Goal: Task Accomplishment & Management: Use online tool/utility

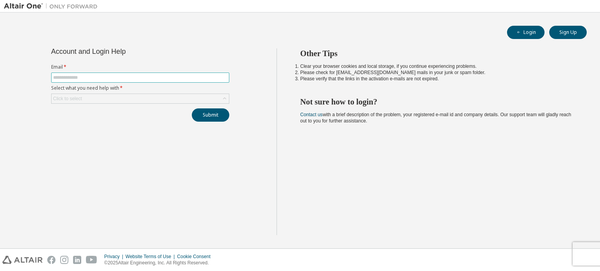
click at [122, 77] on input "text" at bounding box center [140, 78] width 174 height 6
type input "**********"
click at [108, 99] on div "Click to select" at bounding box center [140, 98] width 177 height 9
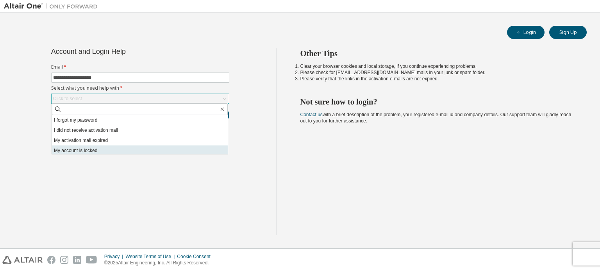
click at [85, 153] on li "My account is locked" at bounding box center [140, 151] width 176 height 10
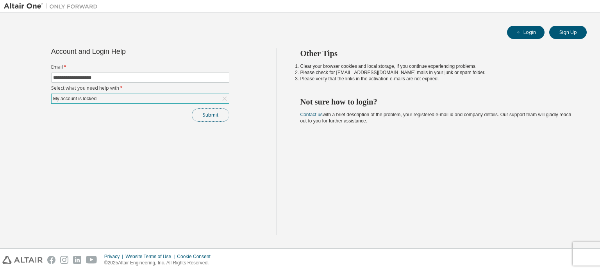
click at [209, 116] on button "Submit" at bounding box center [210, 115] width 37 height 13
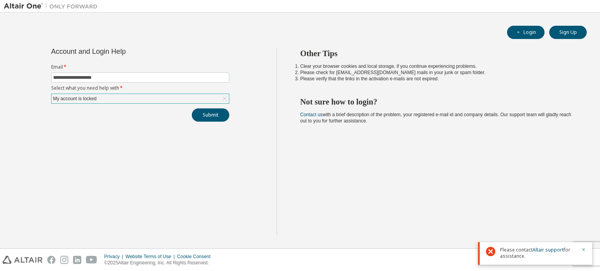
click at [157, 98] on div "My account is locked" at bounding box center [140, 98] width 177 height 9
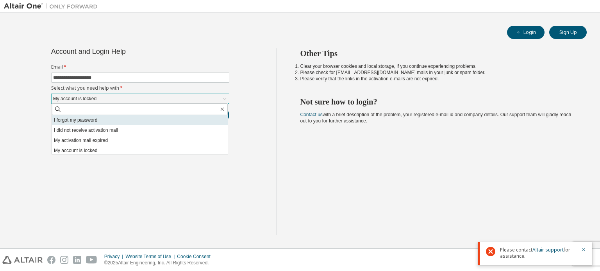
click at [91, 121] on li "I forgot my password" at bounding box center [140, 120] width 176 height 10
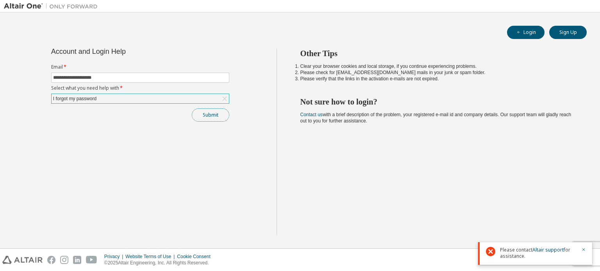
click at [206, 116] on button "Submit" at bounding box center [210, 115] width 37 height 13
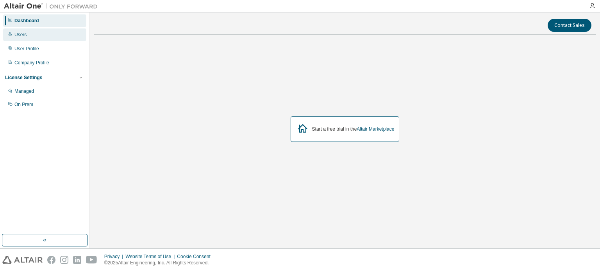
click at [23, 34] on div "Users" at bounding box center [20, 35] width 12 height 6
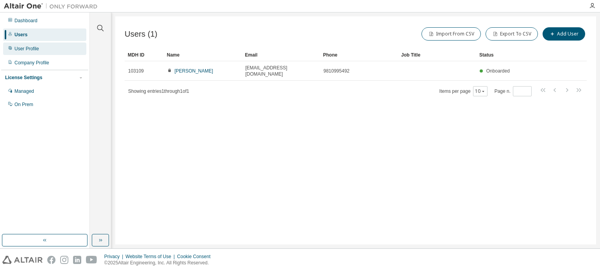
click at [25, 47] on div "User Profile" at bounding box center [26, 49] width 25 height 6
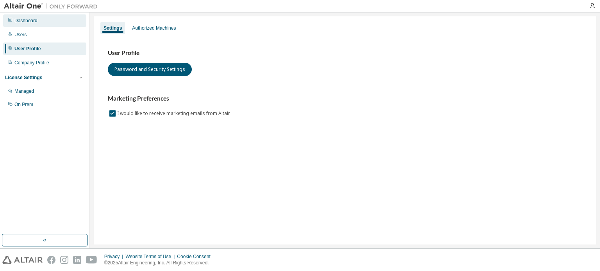
click at [26, 18] on div "Dashboard" at bounding box center [25, 21] width 23 height 6
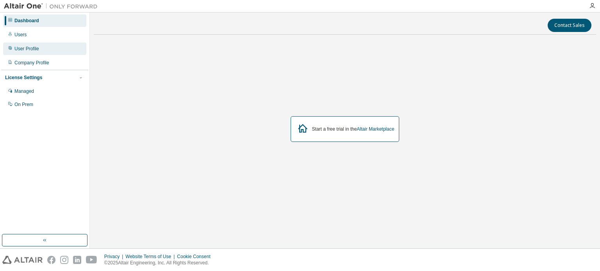
click at [30, 48] on div "User Profile" at bounding box center [26, 49] width 25 height 6
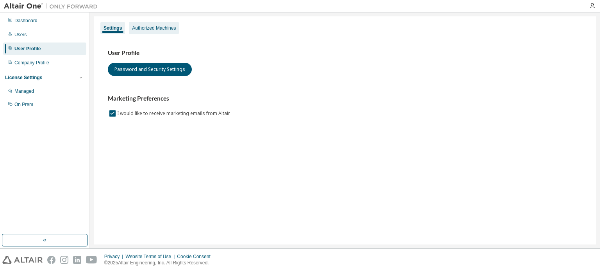
click at [153, 31] on div "Authorized Machines" at bounding box center [154, 28] width 44 height 6
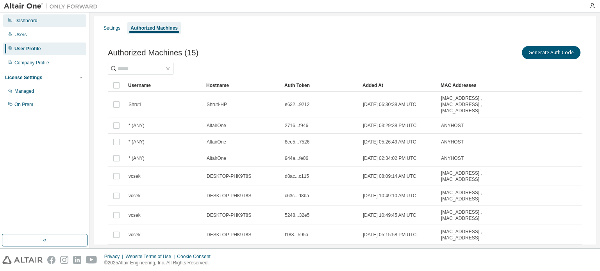
click at [25, 20] on div "Dashboard" at bounding box center [25, 21] width 23 height 6
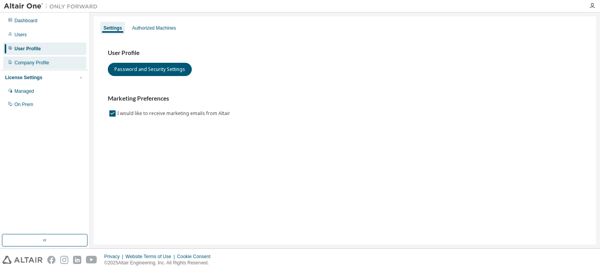
click at [18, 61] on div "Company Profile" at bounding box center [31, 63] width 35 height 6
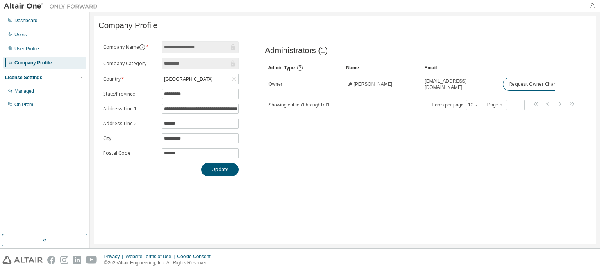
click at [590, 5] on icon "button" at bounding box center [592, 6] width 6 height 6
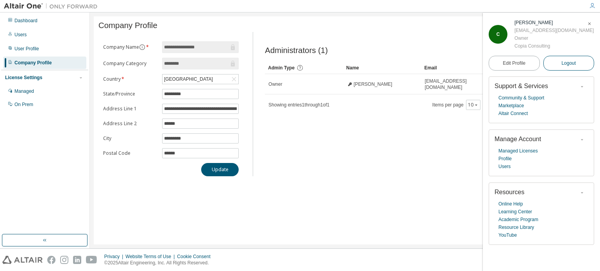
click at [564, 65] on span "Logout" at bounding box center [568, 63] width 14 height 8
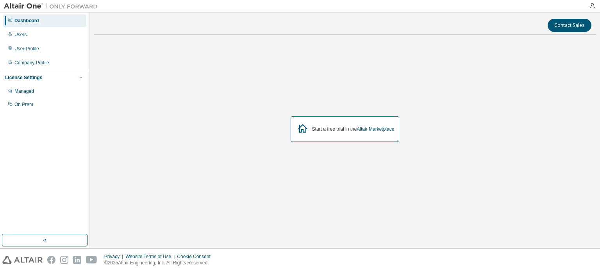
click at [81, 77] on icon "button" at bounding box center [80, 77] width 5 height 5
click at [81, 77] on icon "button" at bounding box center [81, 77] width 2 height 1
click at [33, 91] on div "Managed" at bounding box center [24, 91] width 20 height 6
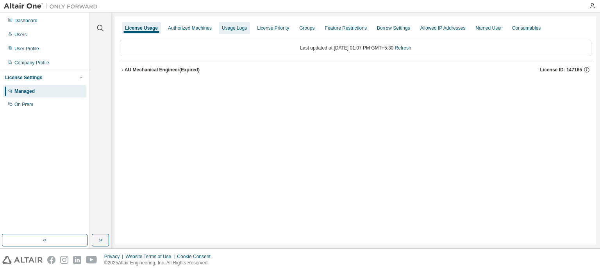
click at [241, 29] on div "Usage Logs" at bounding box center [234, 28] width 25 height 6
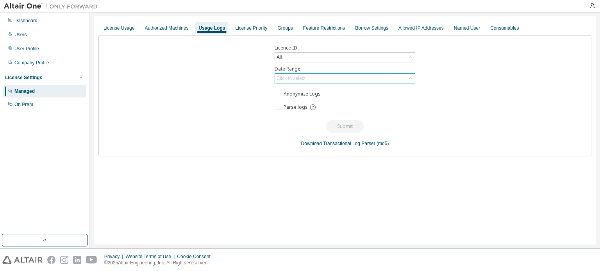
click at [304, 77] on div "Click to select" at bounding box center [290, 78] width 29 height 6
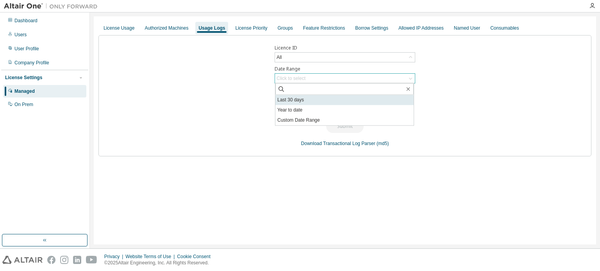
click at [291, 98] on li "Last 30 days" at bounding box center [344, 100] width 138 height 10
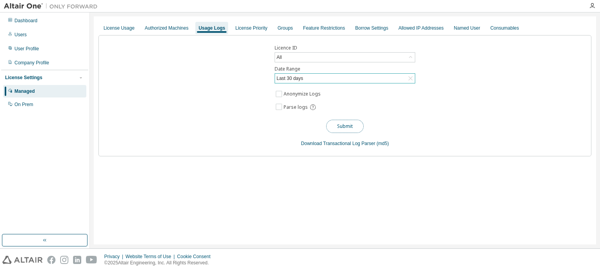
click at [340, 125] on button "Submit" at bounding box center [344, 126] width 37 height 13
click at [591, 6] on icon "button" at bounding box center [592, 6] width 6 height 6
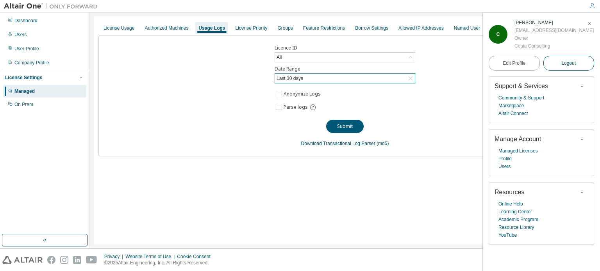
click at [565, 62] on span "Logout" at bounding box center [568, 63] width 14 height 8
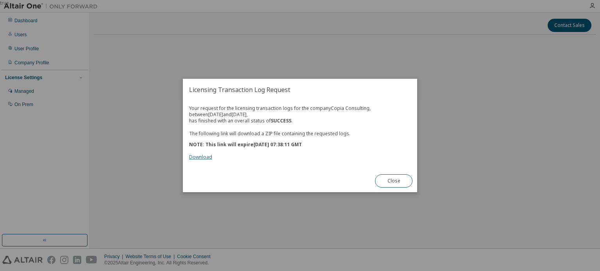
click at [203, 158] on link "Download" at bounding box center [200, 157] width 23 height 7
click at [392, 184] on button "Close" at bounding box center [393, 180] width 37 height 13
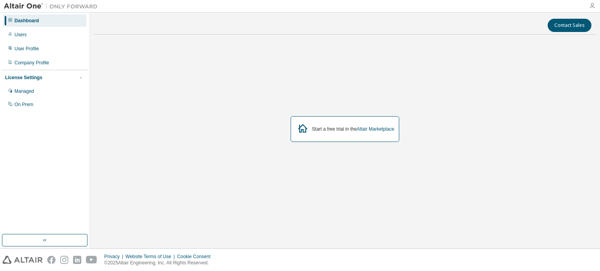
click at [593, 7] on icon "button" at bounding box center [592, 6] width 6 height 6
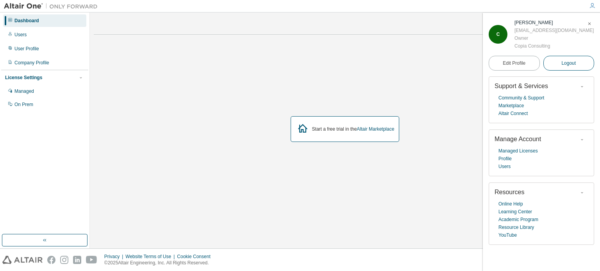
click at [565, 62] on span "Logout" at bounding box center [568, 63] width 14 height 8
